Goal: Information Seeking & Learning: Compare options

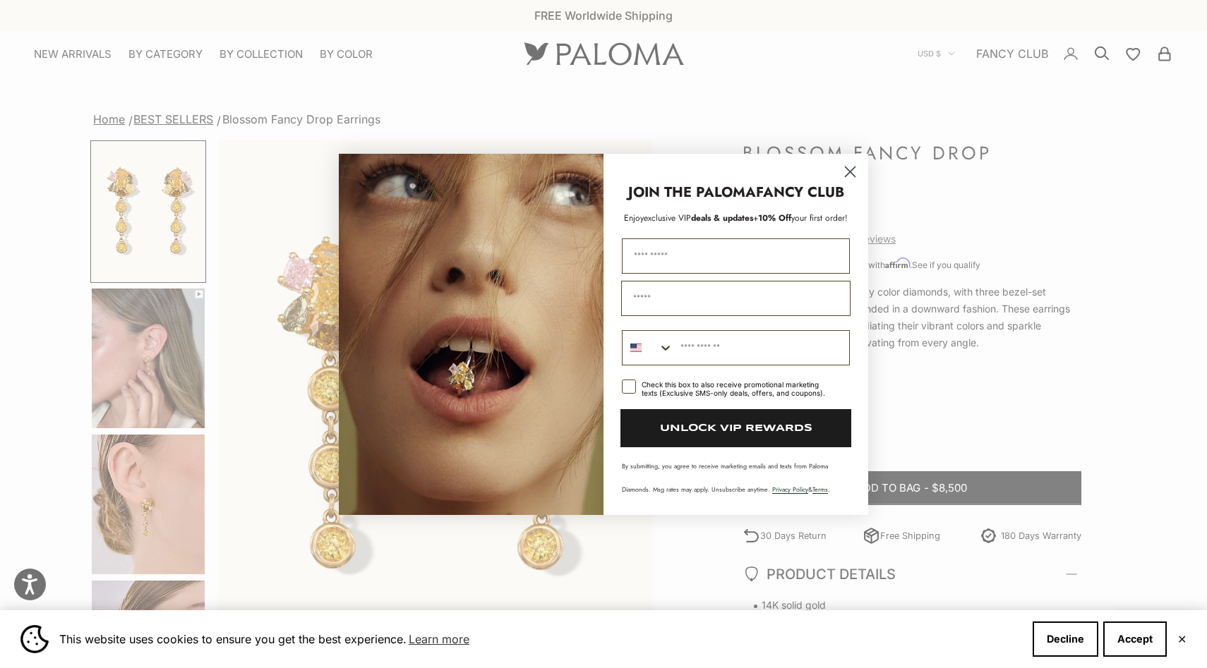
click at [840, 168] on circle "Close dialog" at bounding box center [849, 170] width 23 height 23
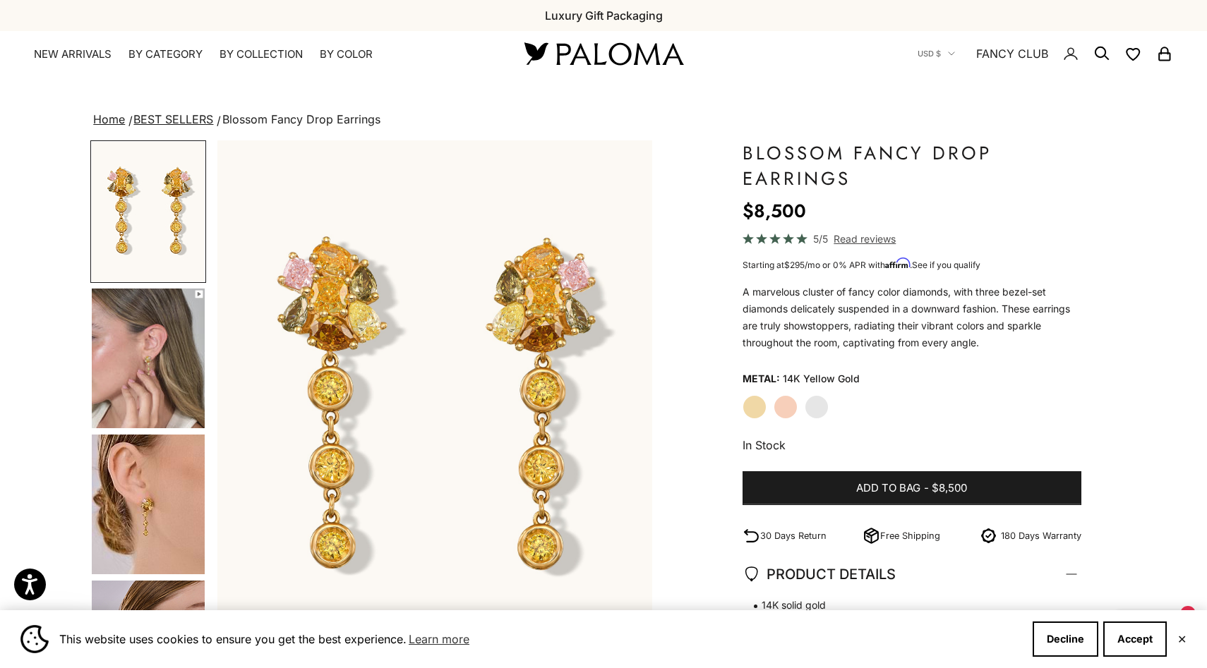
click at [792, 412] on label "Rose Gold" at bounding box center [785, 407] width 24 height 24
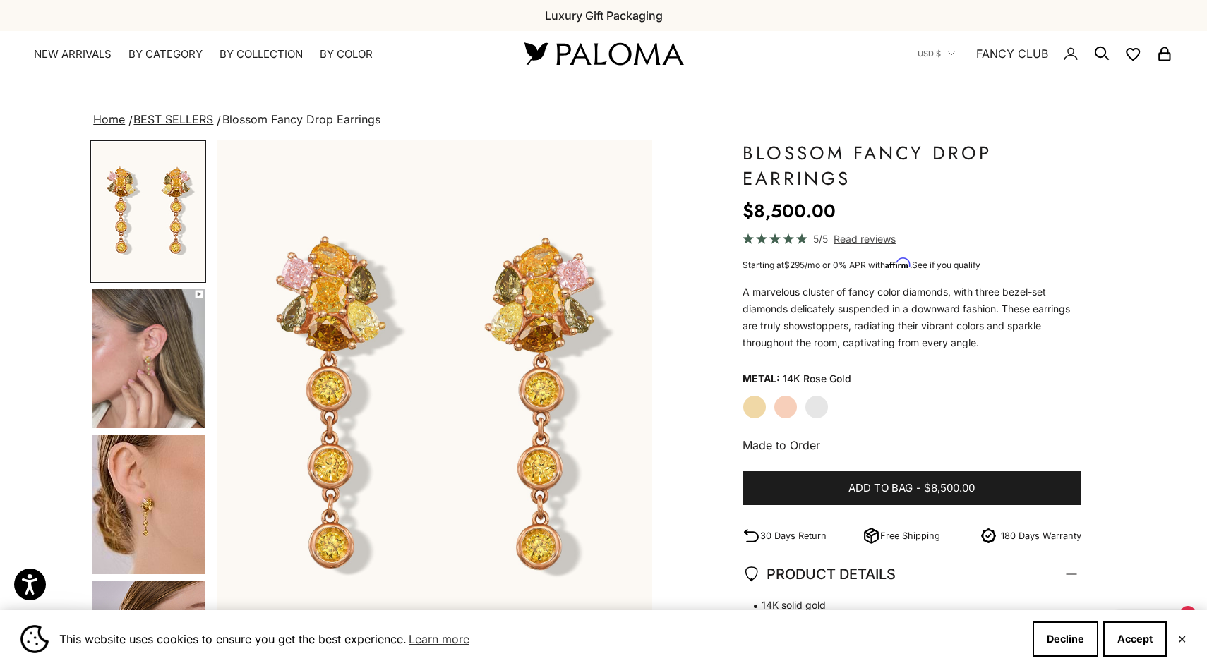
click at [816, 411] on label "White Gold" at bounding box center [816, 407] width 24 height 24
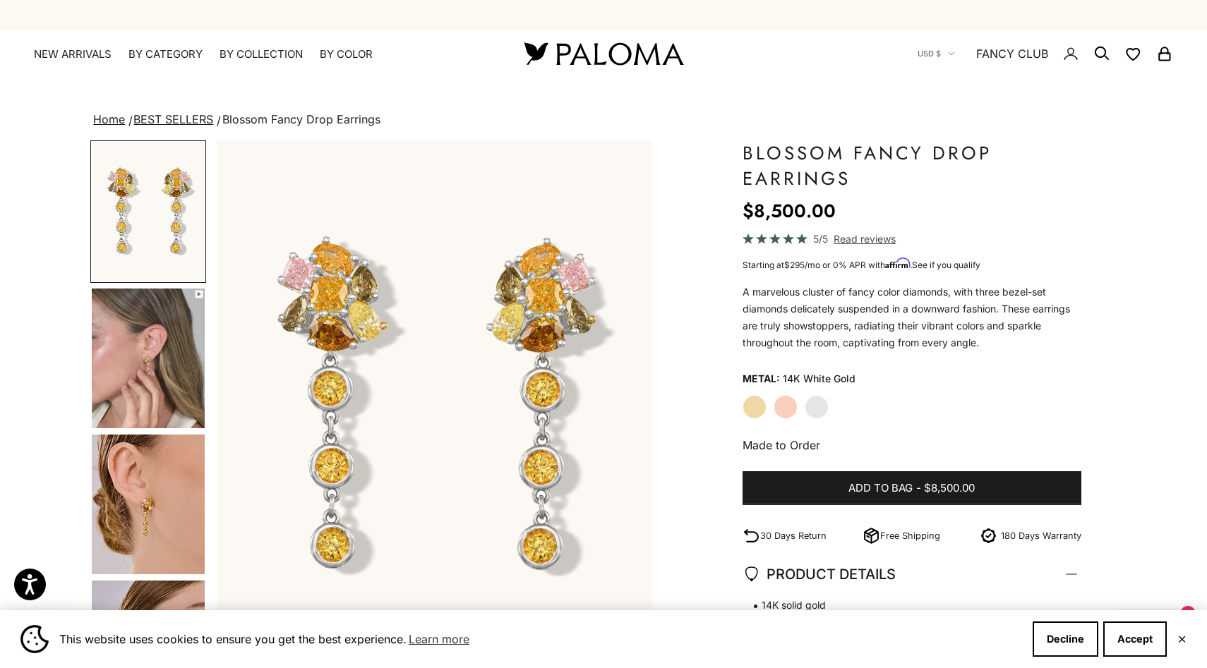
click at [766, 409] on div "Yellow Gold Rose Gold White Gold" at bounding box center [911, 407] width 339 height 24
click at [778, 410] on label "Rose Gold" at bounding box center [785, 407] width 24 height 24
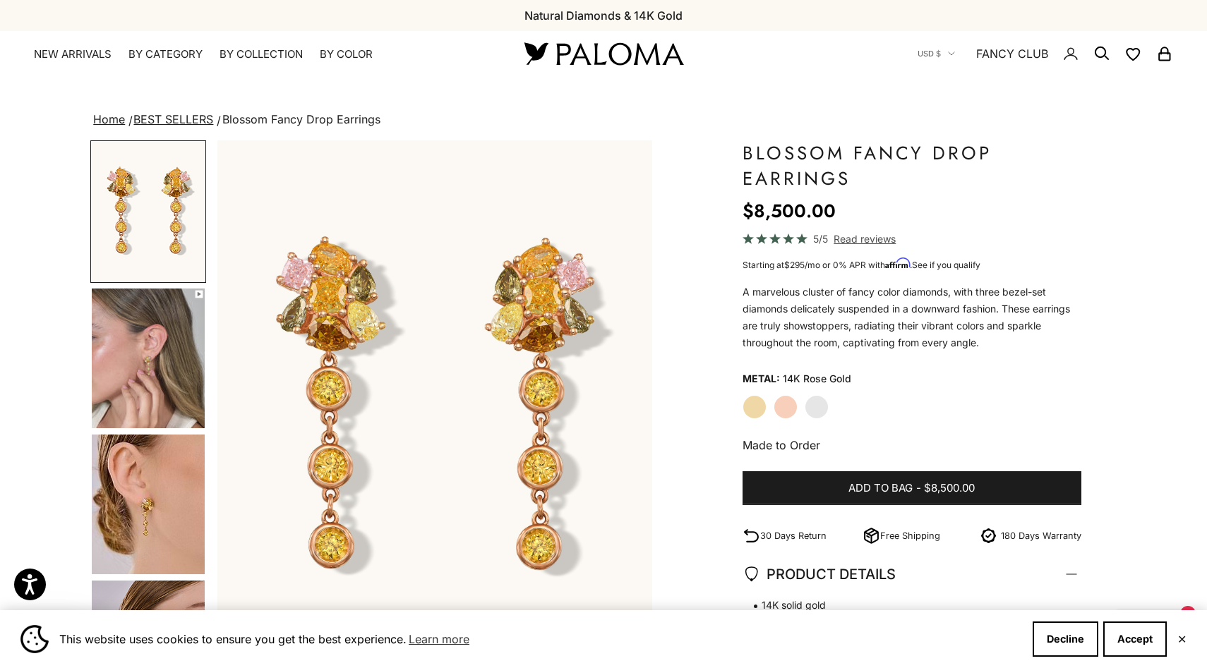
click at [748, 409] on label "Yellow Gold" at bounding box center [754, 407] width 24 height 24
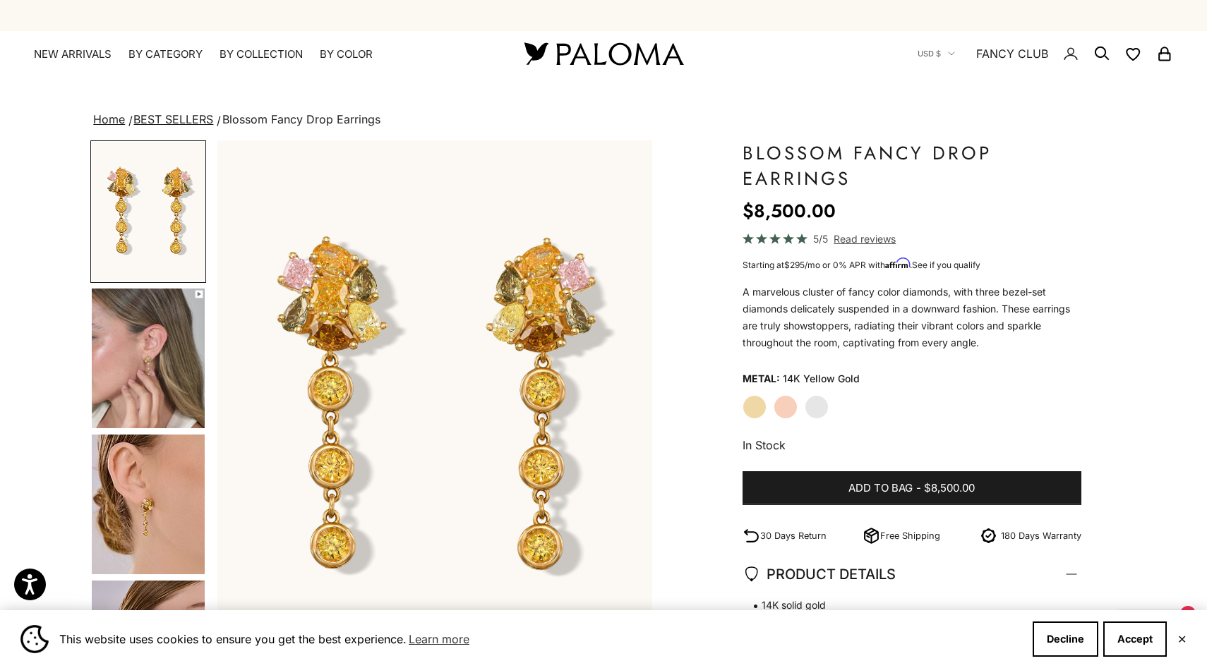
click at [780, 413] on label "Rose Gold" at bounding box center [785, 407] width 24 height 24
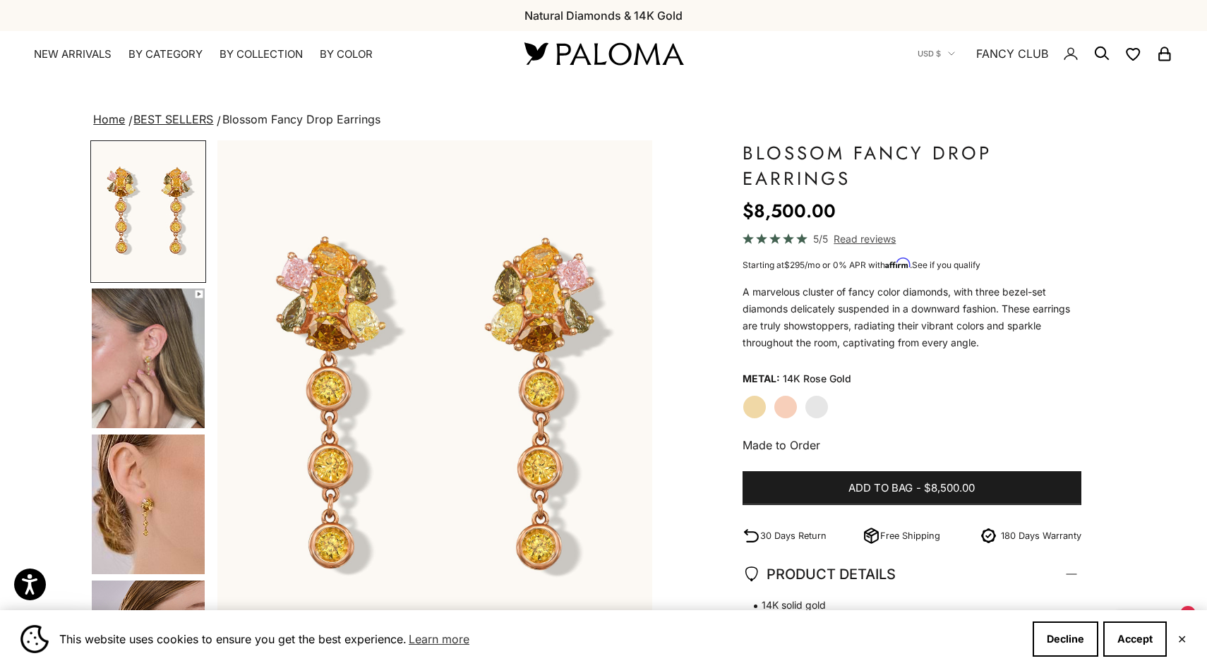
click at [605, 61] on img at bounding box center [603, 54] width 169 height 30
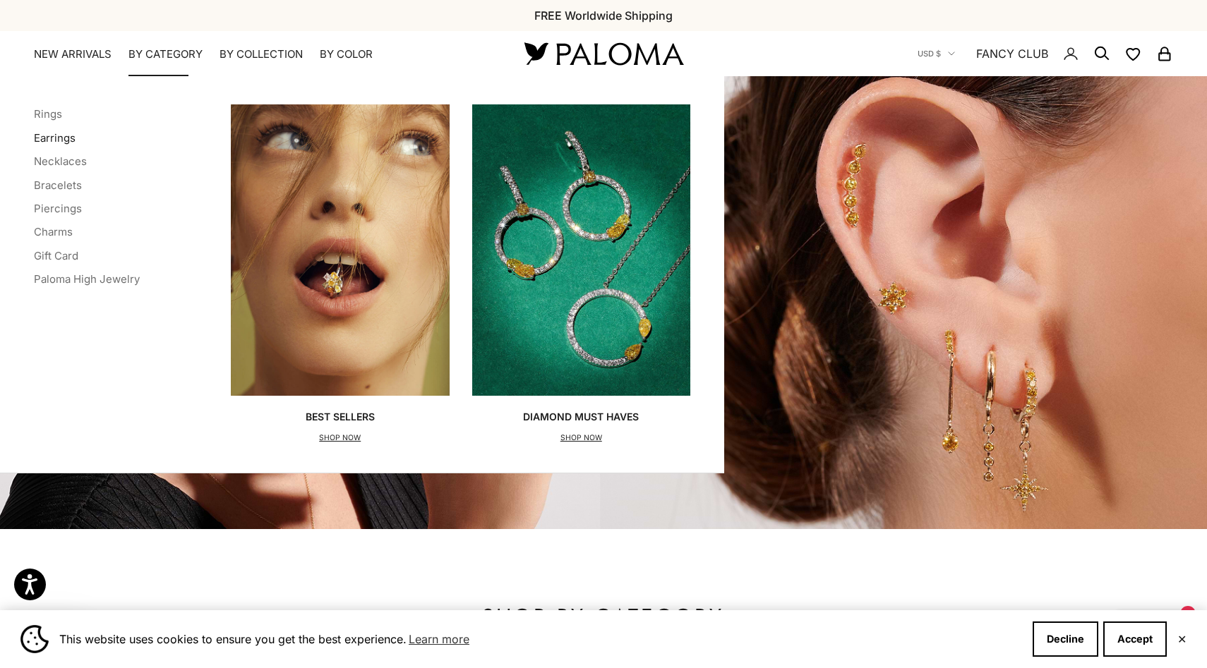
click at [64, 138] on link "Earrings" at bounding box center [55, 137] width 42 height 13
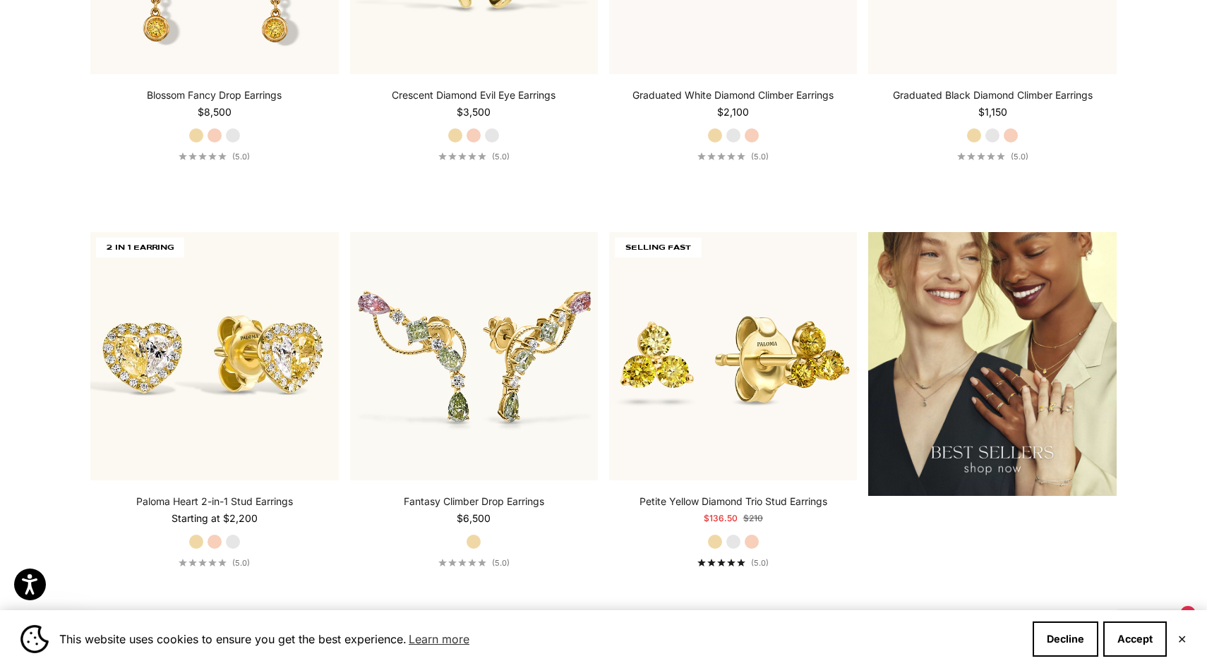
scroll to position [1898, 0]
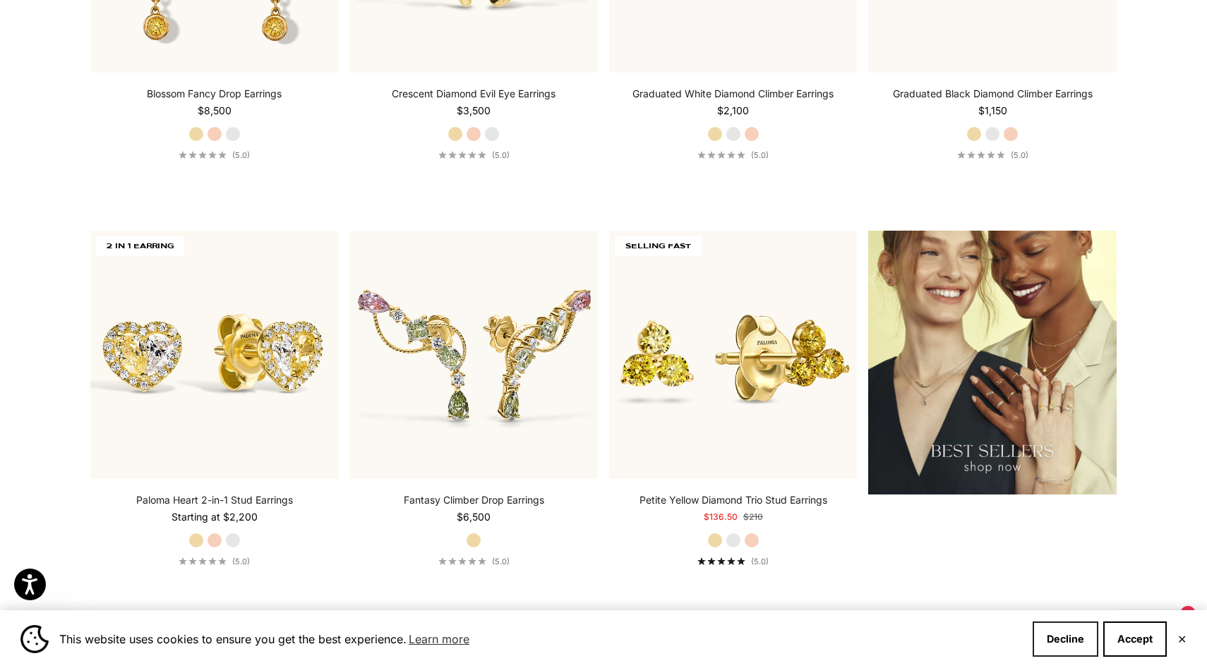
click at [1039, 644] on button "Decline" at bounding box center [1065, 639] width 66 height 35
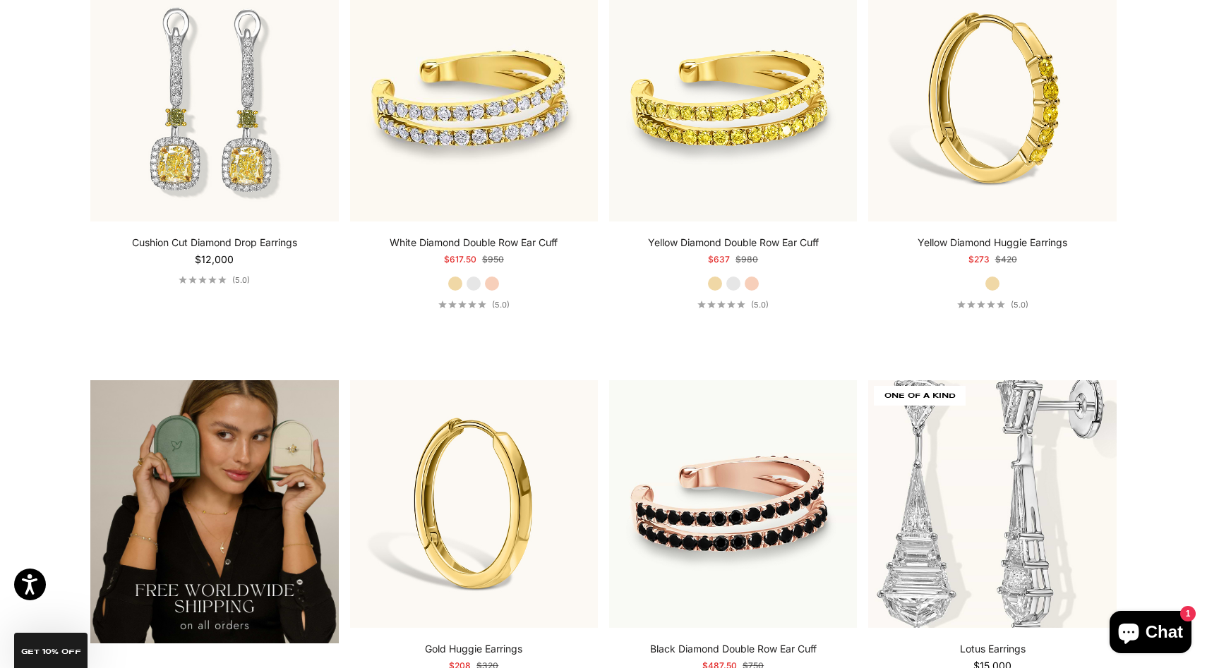
scroll to position [2563, 0]
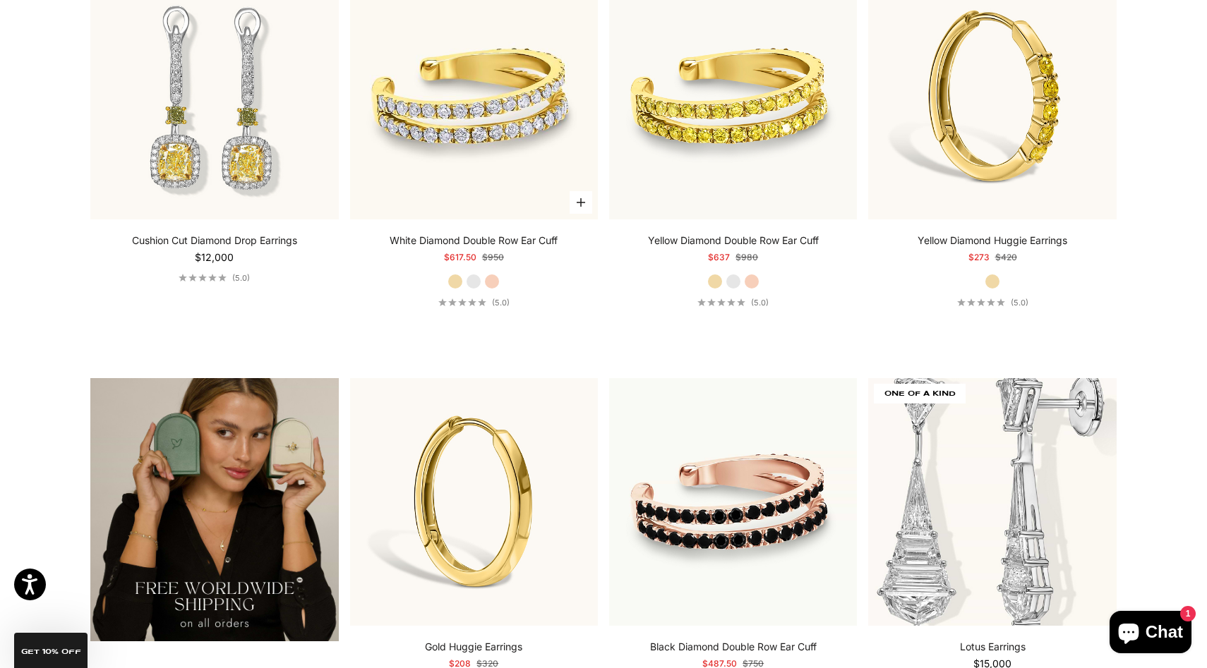
click at [478, 277] on label "White Gold" at bounding box center [474, 282] width 16 height 16
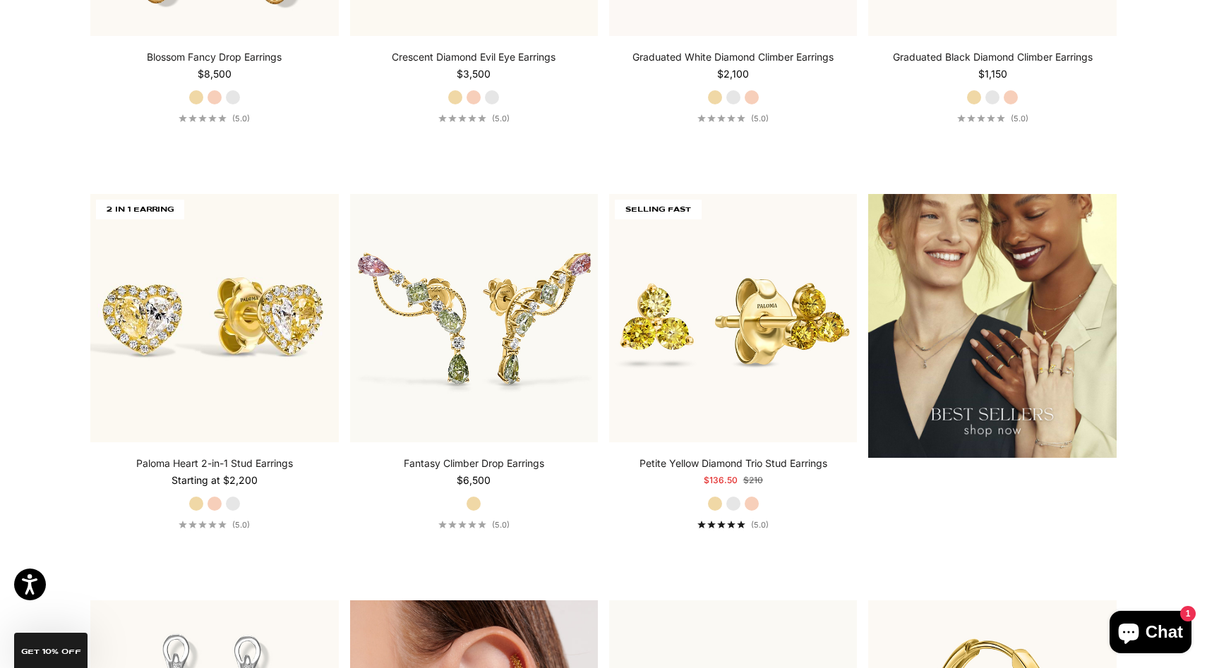
scroll to position [1941, 0]
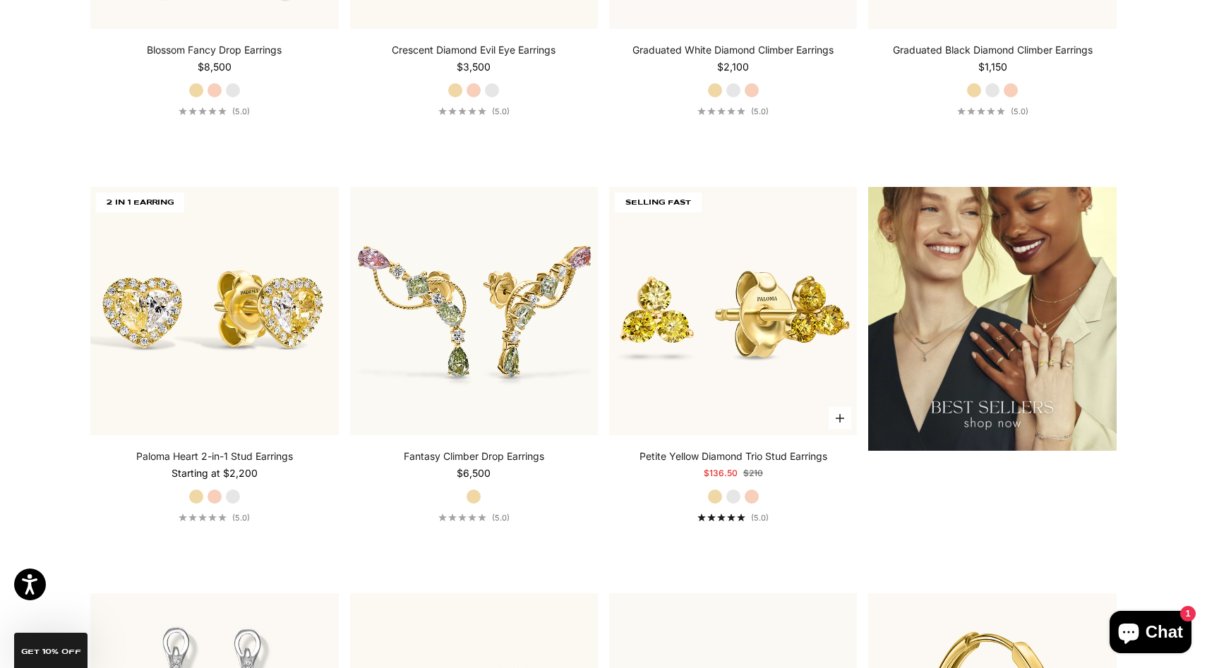
click at [731, 496] on label "White Gold" at bounding box center [733, 497] width 16 height 16
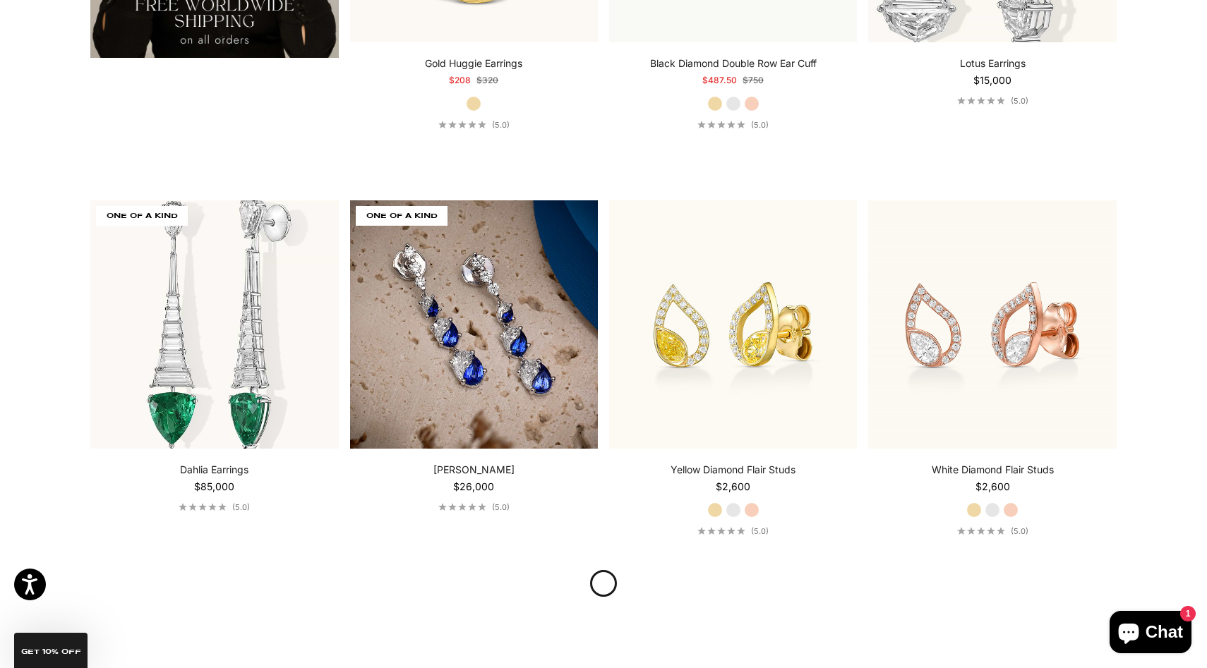
scroll to position [3164, 0]
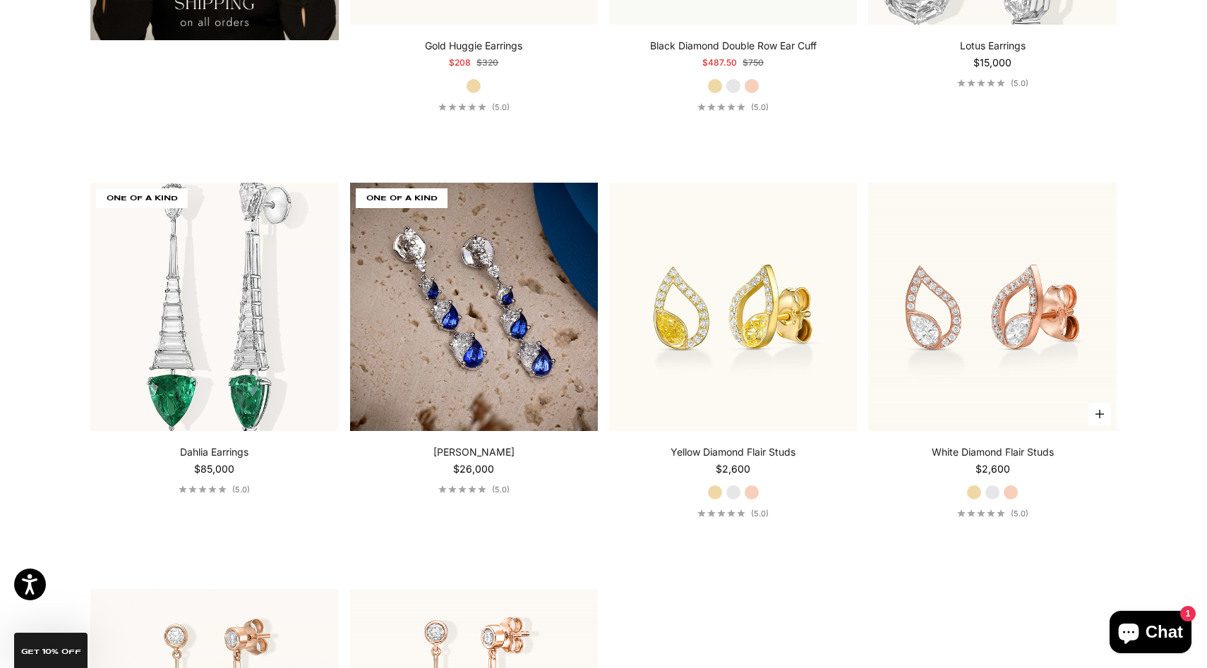
click at [991, 490] on label "White Gold" at bounding box center [992, 493] width 16 height 16
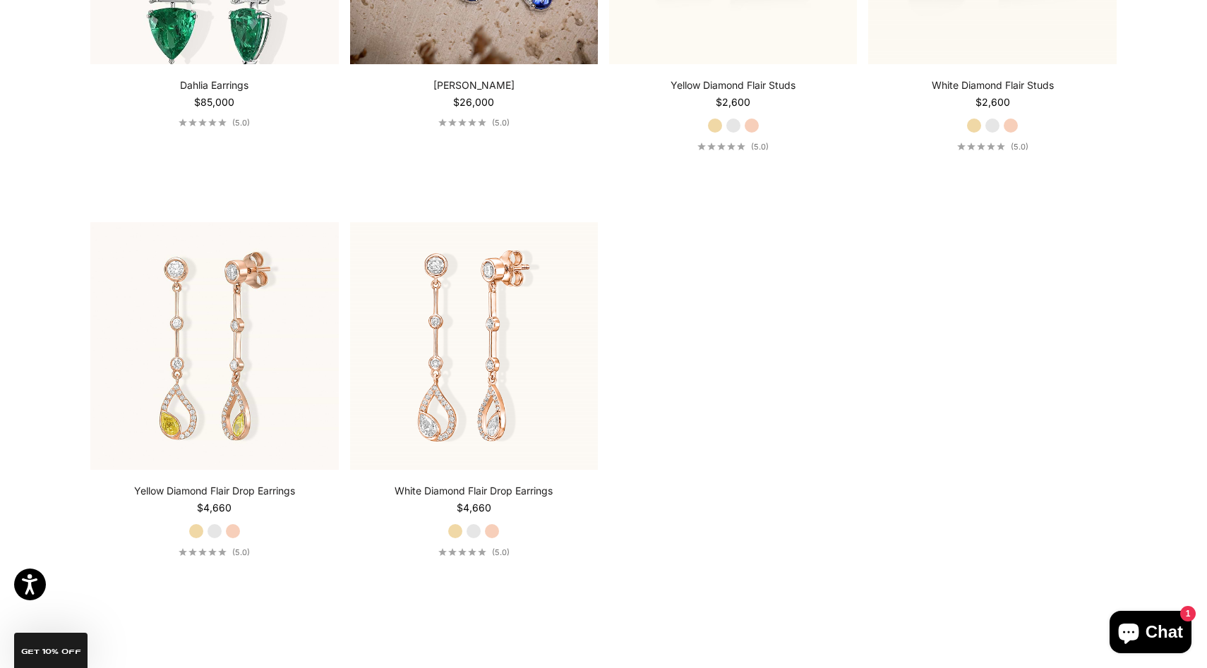
scroll to position [3533, 0]
click at [474, 526] on label "White Gold" at bounding box center [474, 530] width 16 height 16
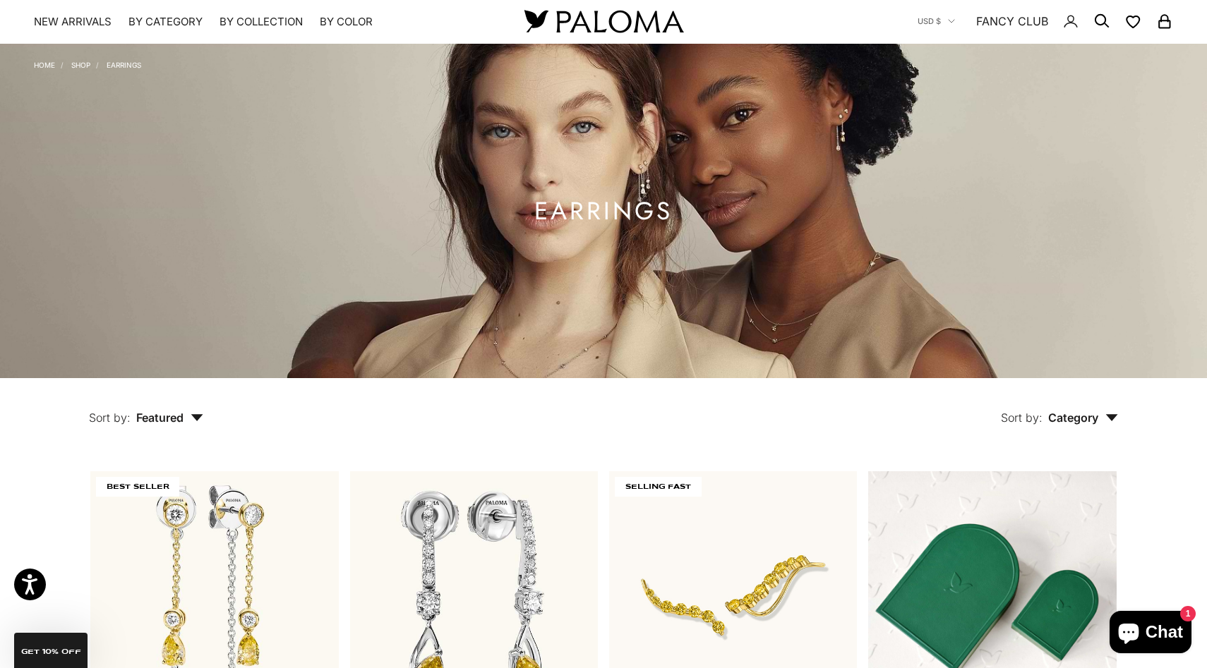
scroll to position [0, 0]
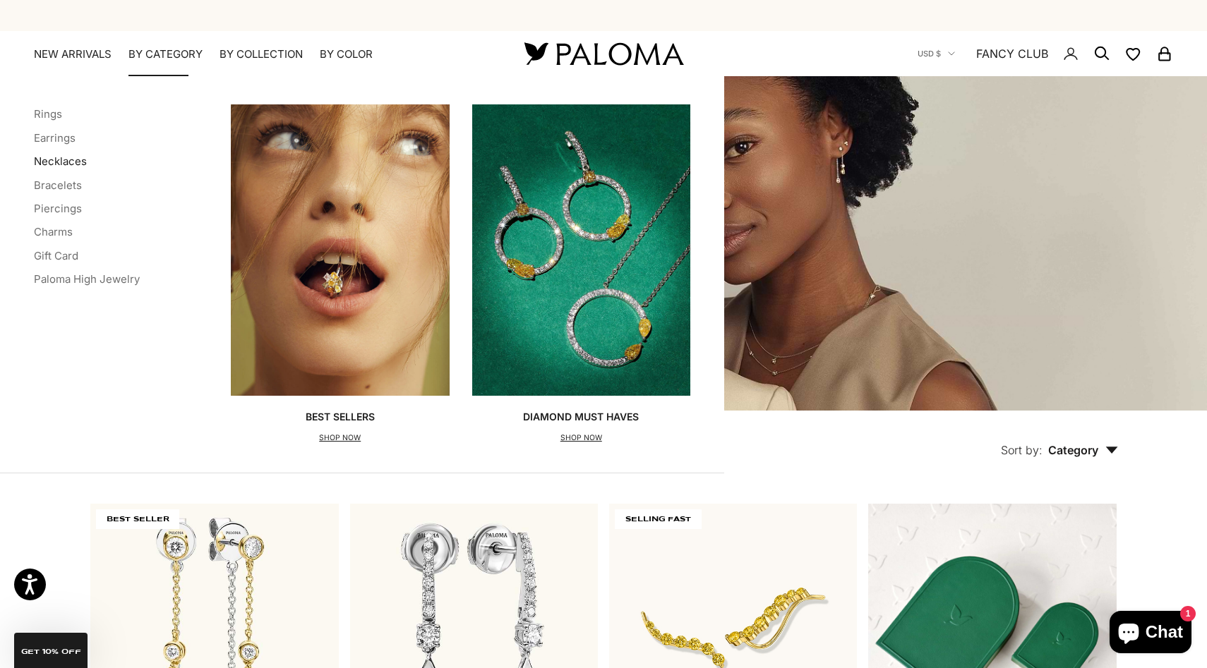
click at [70, 161] on link "Necklaces" at bounding box center [60, 161] width 53 height 13
